Goal: Task Accomplishment & Management: Use online tool/utility

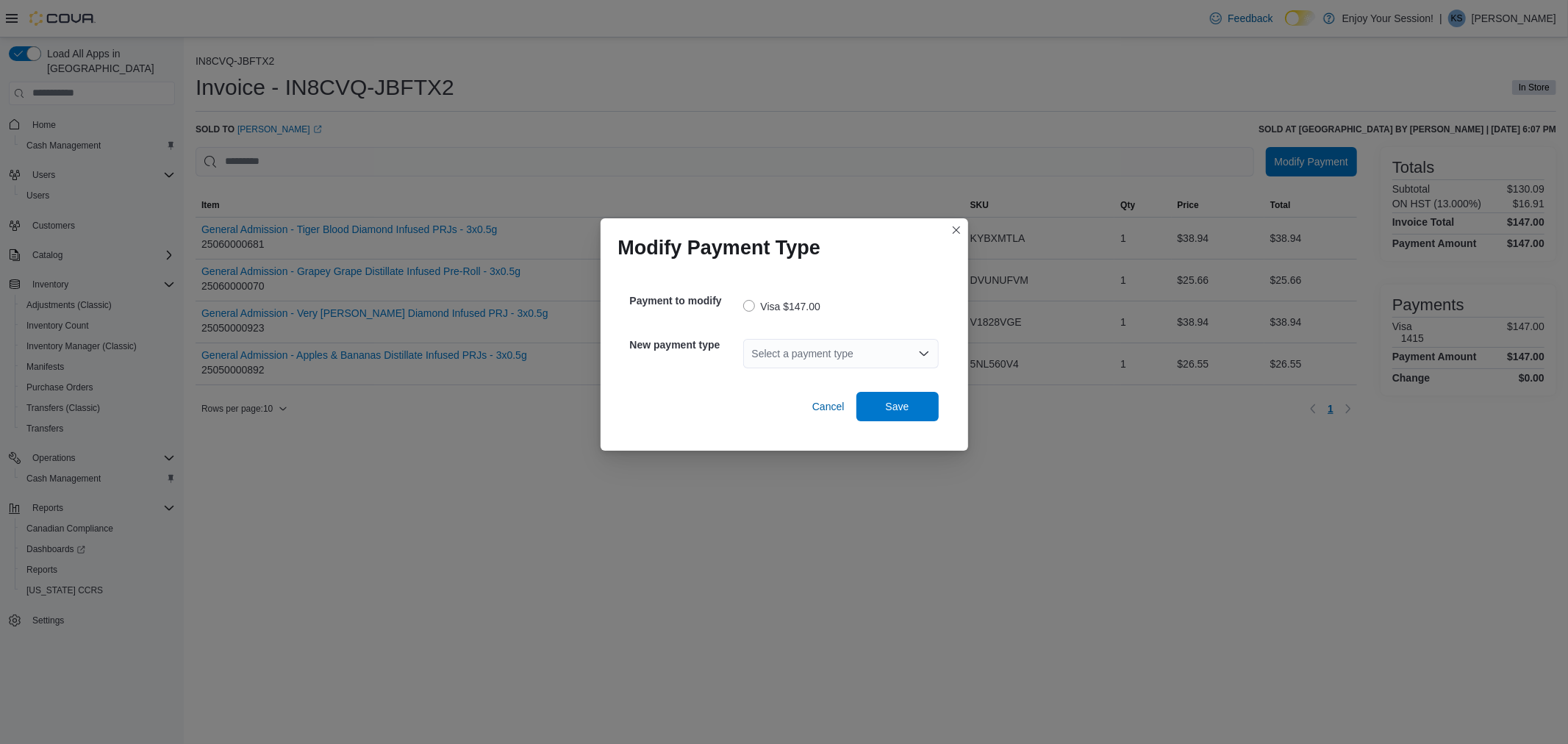
click at [849, 336] on div "Select a payment type" at bounding box center [840, 354] width 196 height 47
click at [828, 338] on div "Select a payment type" at bounding box center [840, 354] width 196 height 47
click at [828, 343] on div "Select a payment type" at bounding box center [840, 354] width 196 height 29
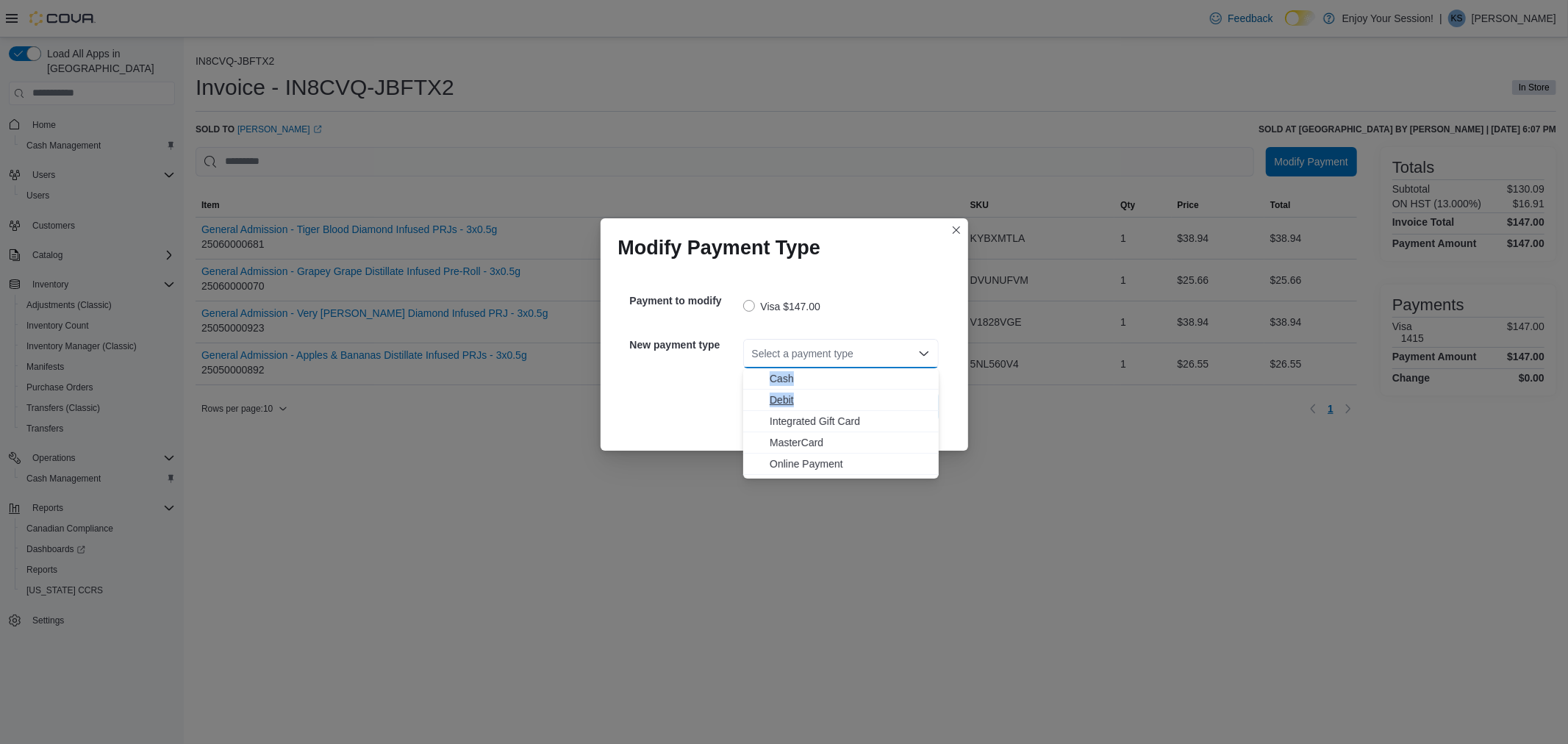
drag, startPoint x: 809, startPoint y: 355, endPoint x: 812, endPoint y: 402, distance: 47.1
click at [812, 401] on body "Feedback Dark Mode Enjoy Your Session! | KS [PERSON_NAME] Load All Apps in New …" at bounding box center [784, 372] width 1568 height 744
click at [809, 402] on span "Debit" at bounding box center [849, 400] width 160 height 15
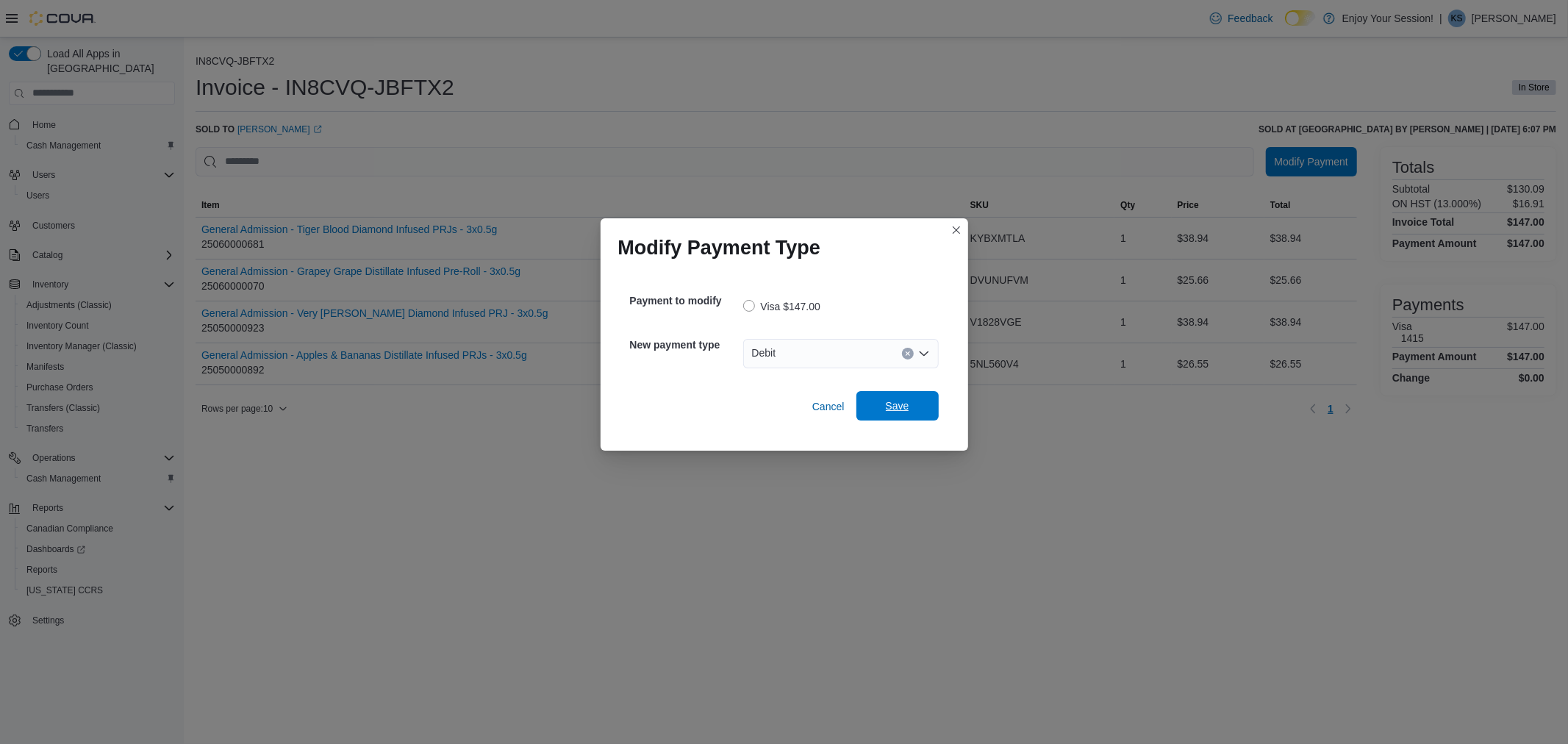
click at [866, 393] on span "Save" at bounding box center [897, 406] width 65 height 29
